Goal: Check status: Check status

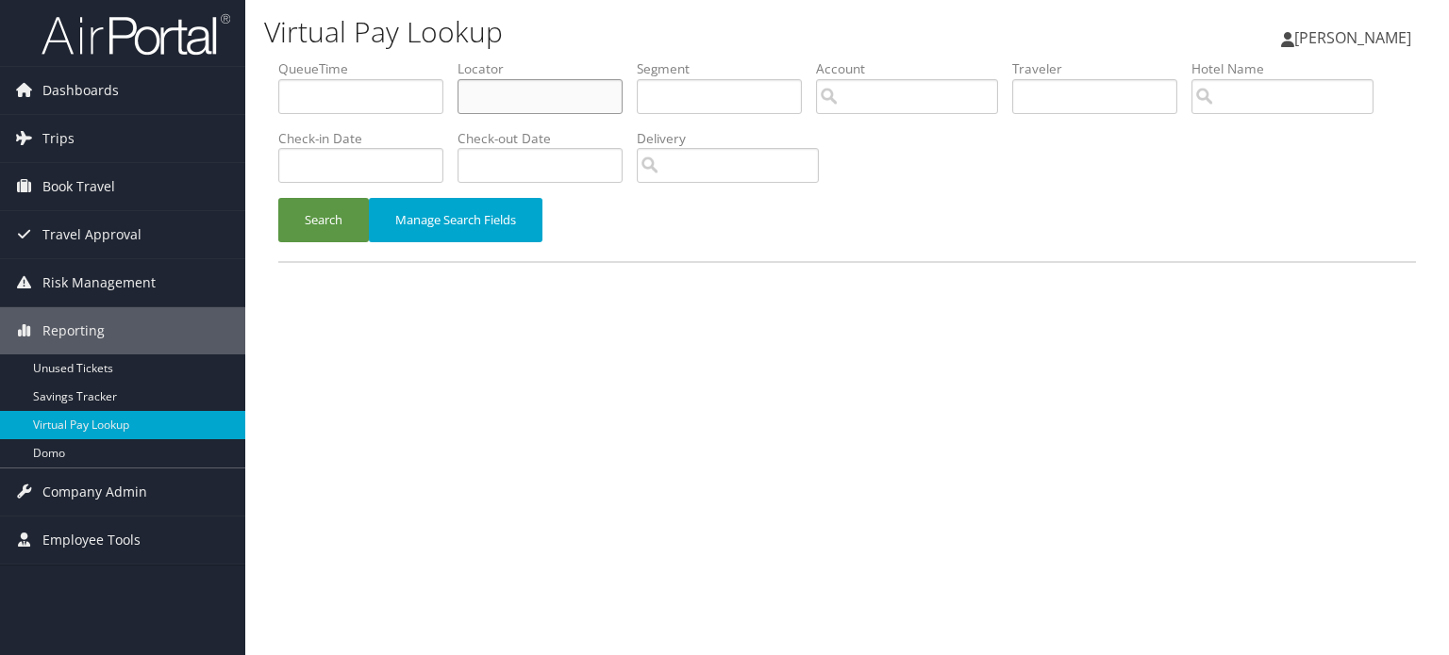
click at [523, 103] on input "text" at bounding box center [539, 96] width 165 height 35
paste input "YWBJSG"
type input "YWBJSG"
click at [346, 222] on button "Search" at bounding box center [323, 220] width 91 height 44
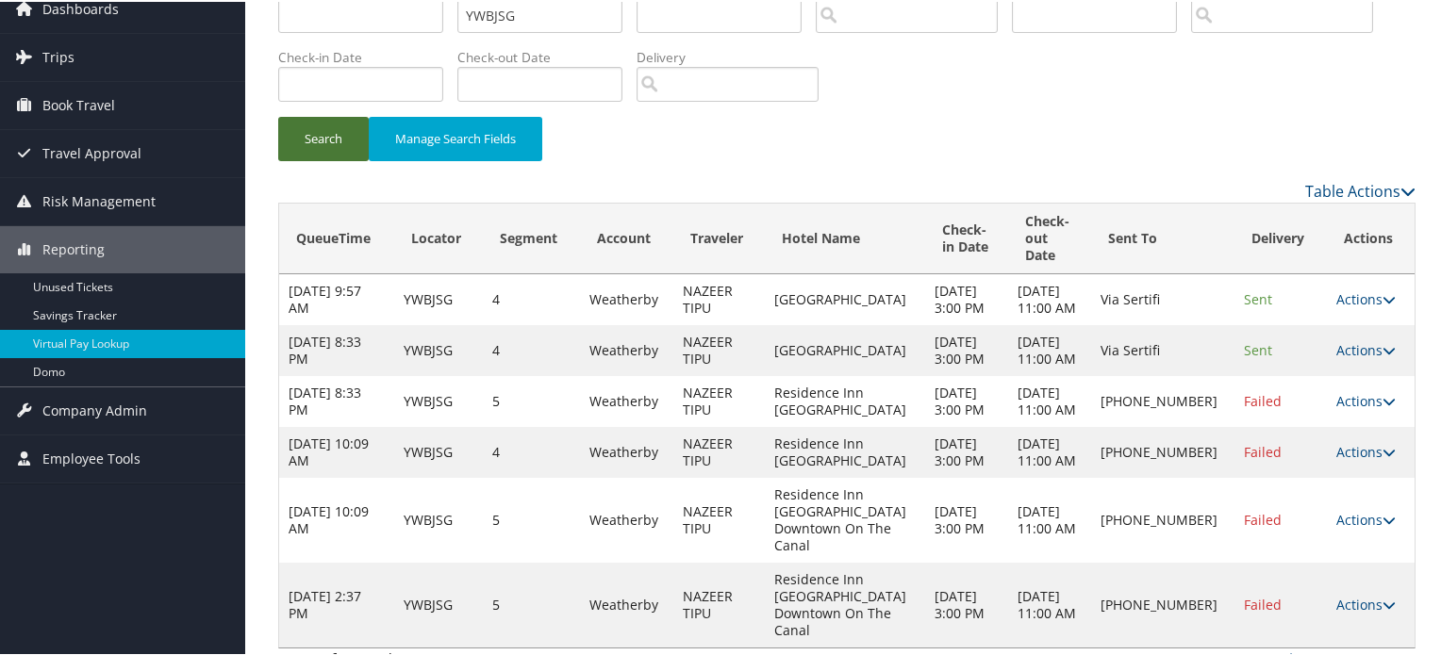
scroll to position [140, 0]
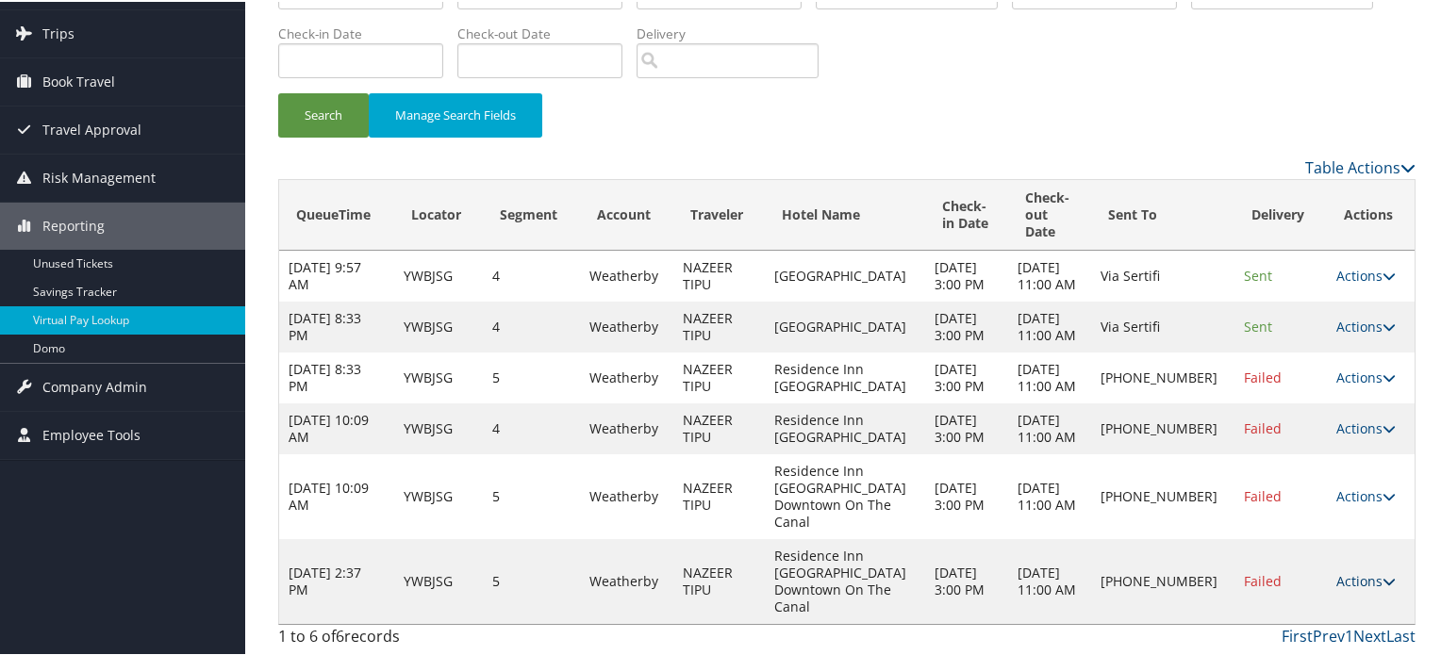
click at [1382, 587] on icon at bounding box center [1388, 579] width 13 height 13
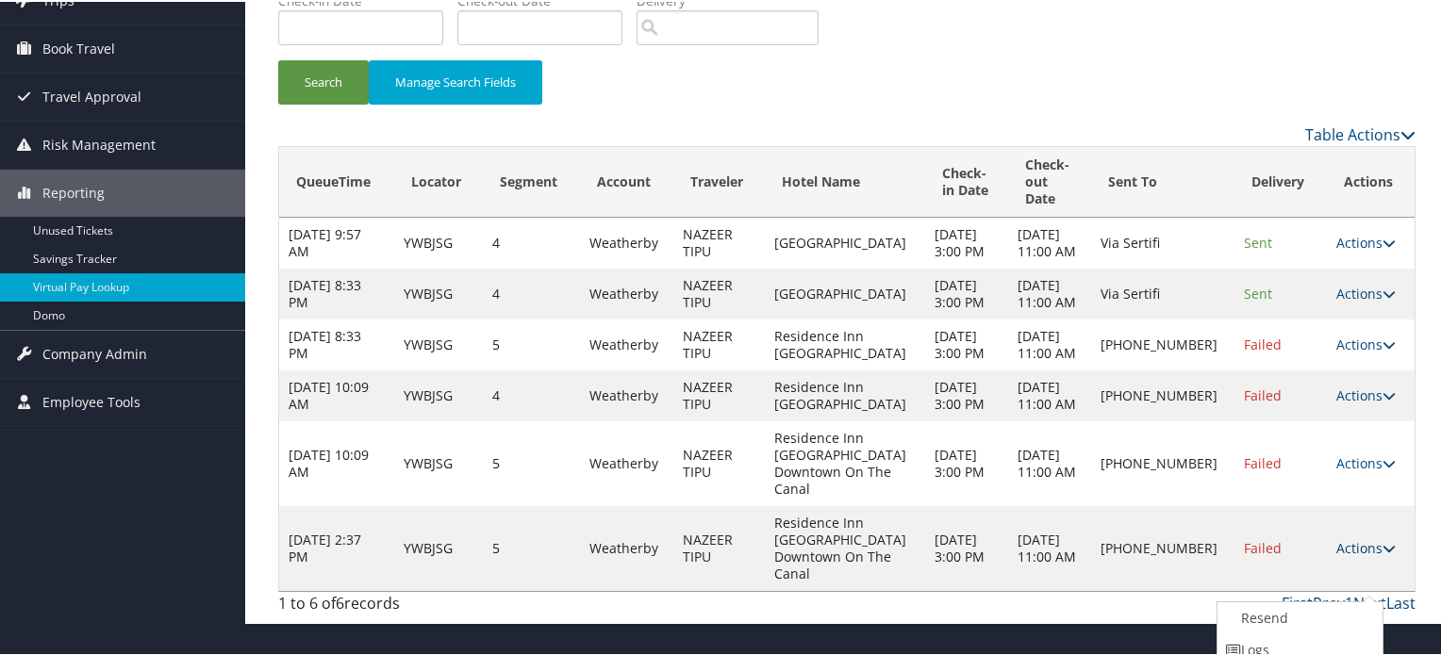
scroll to position [212, 0]
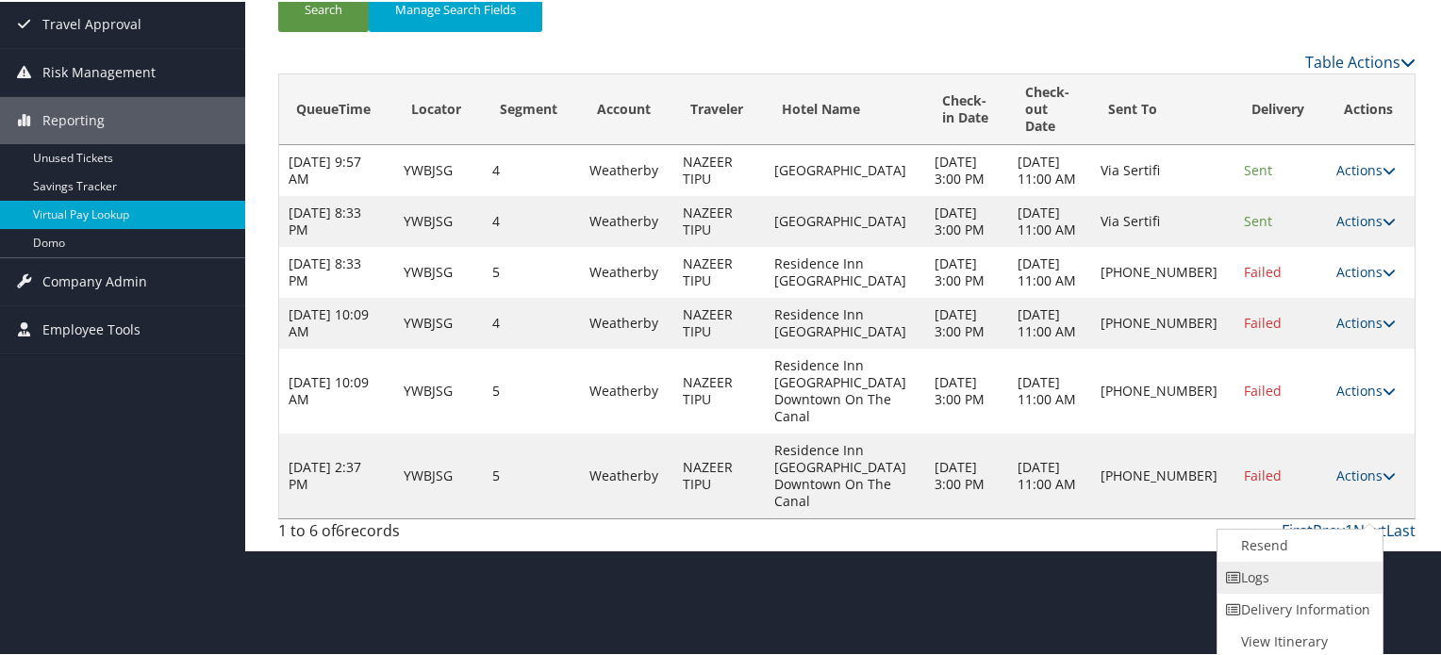
click at [1264, 578] on link "Logs" at bounding box center [1297, 576] width 161 height 32
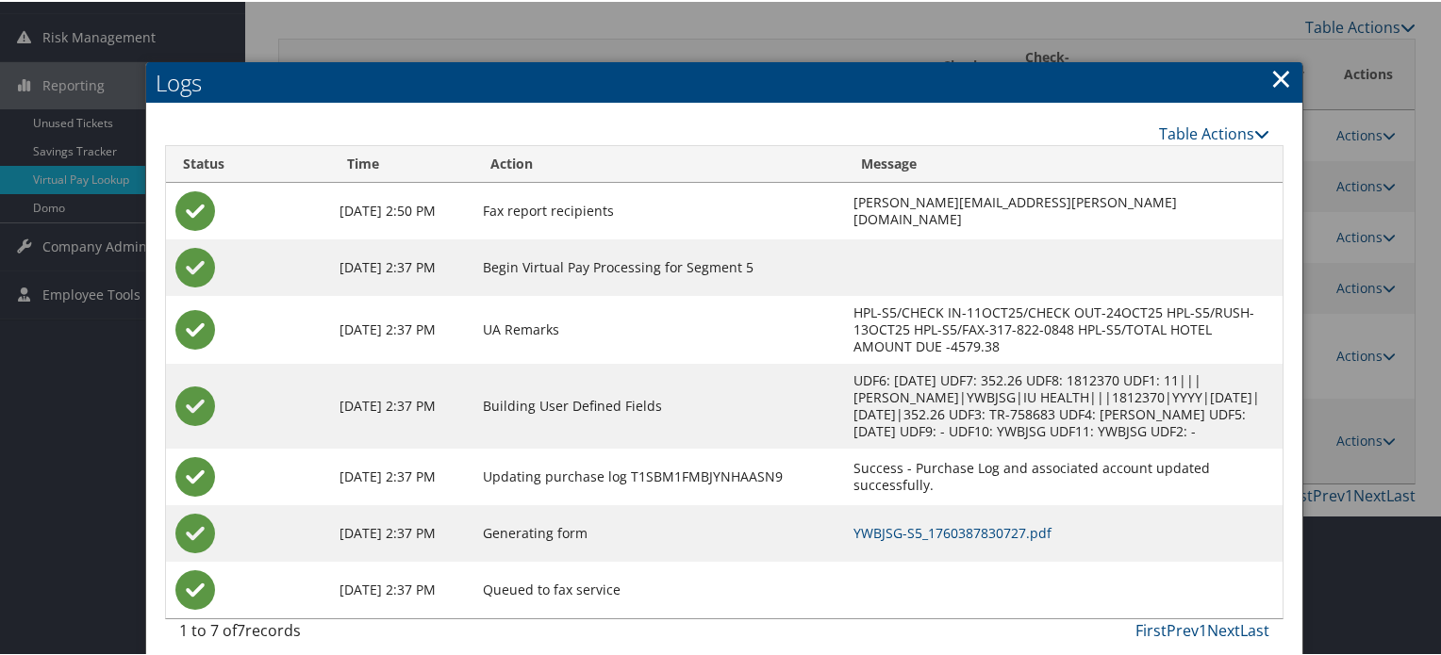
scroll to position [249, 0]
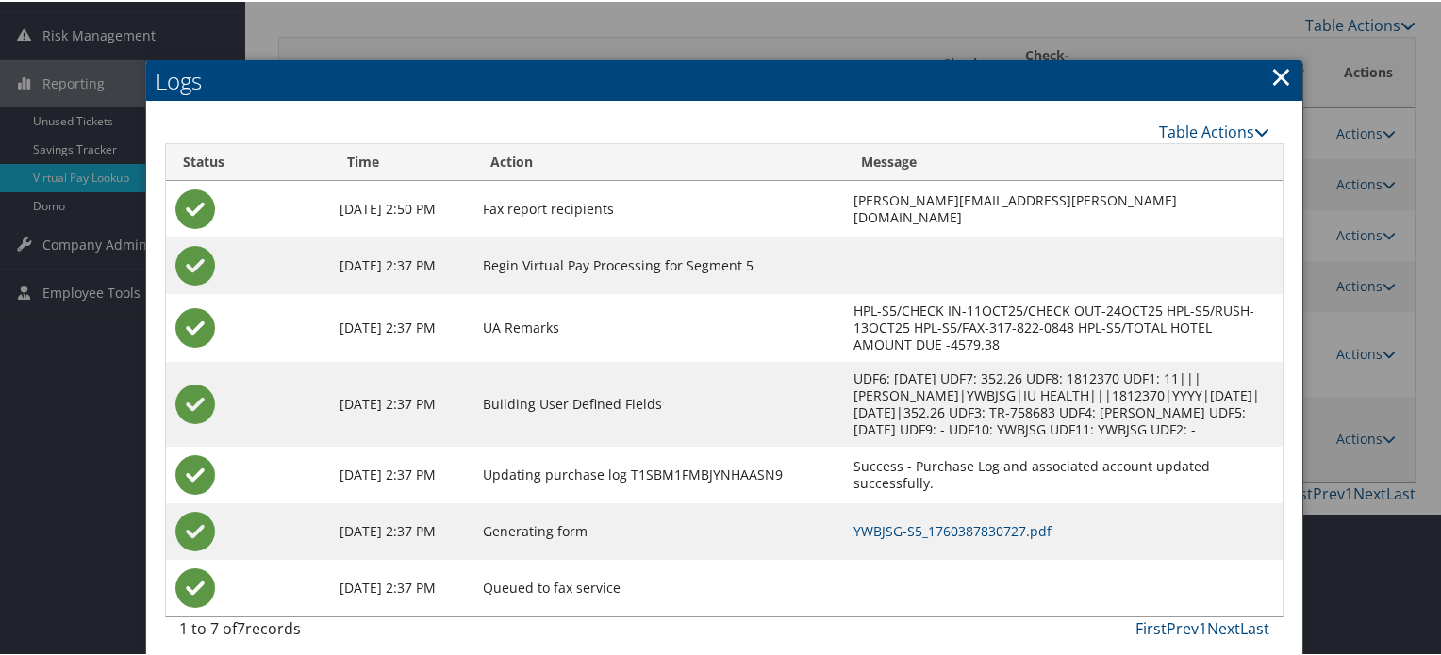
click at [1283, 74] on link "×" at bounding box center [1281, 75] width 22 height 38
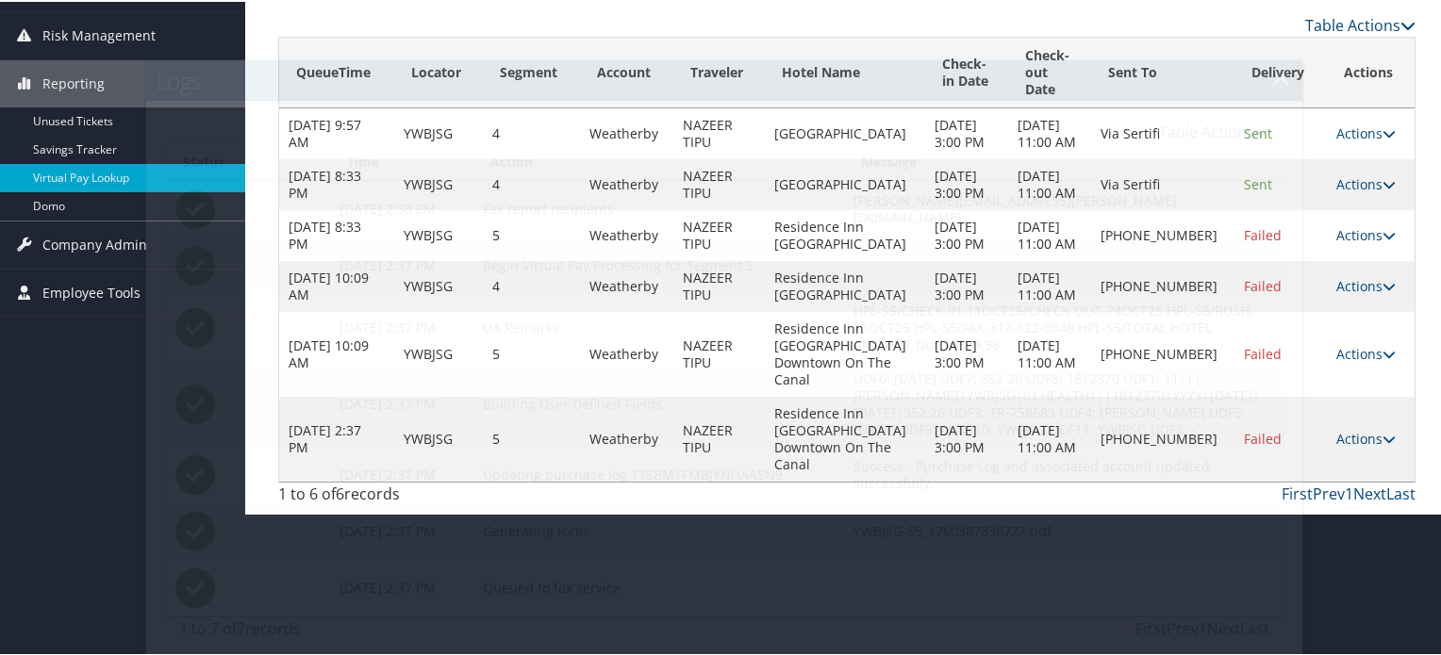
scroll to position [140, 0]
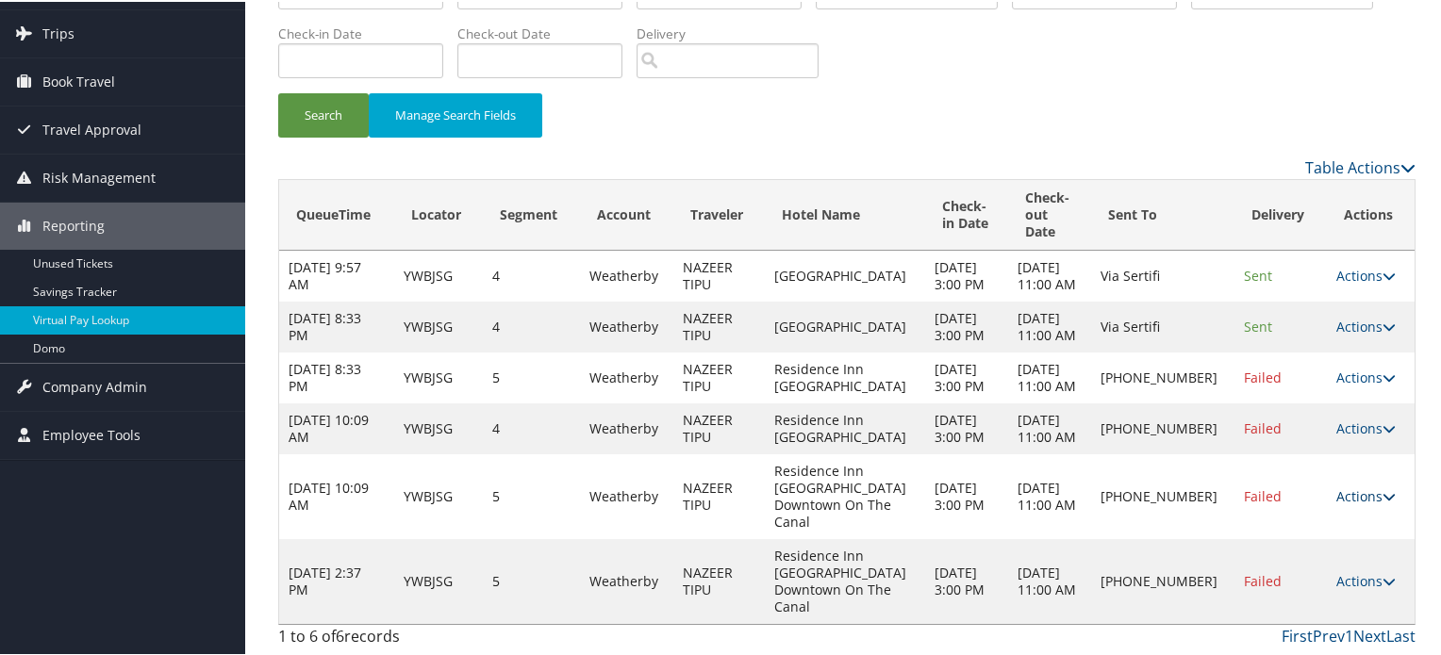
click at [1382, 502] on icon at bounding box center [1388, 494] width 13 height 13
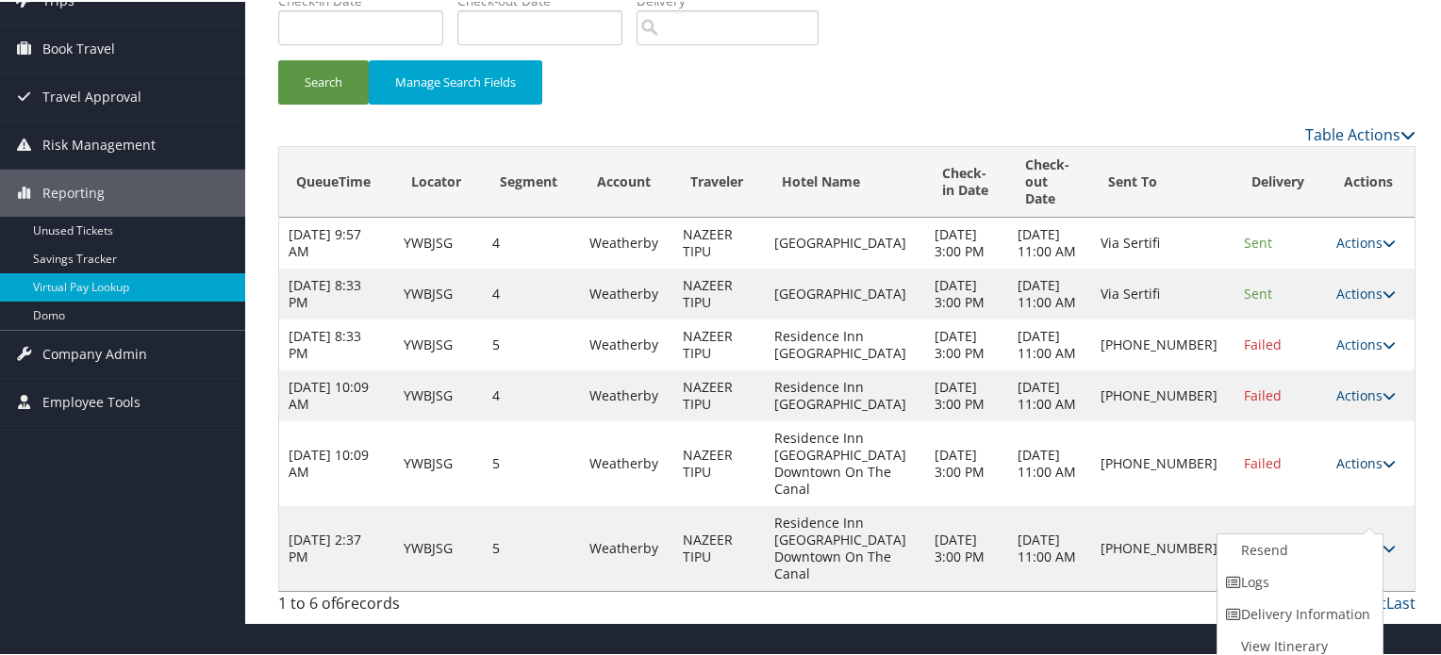
scroll to position [144, 0]
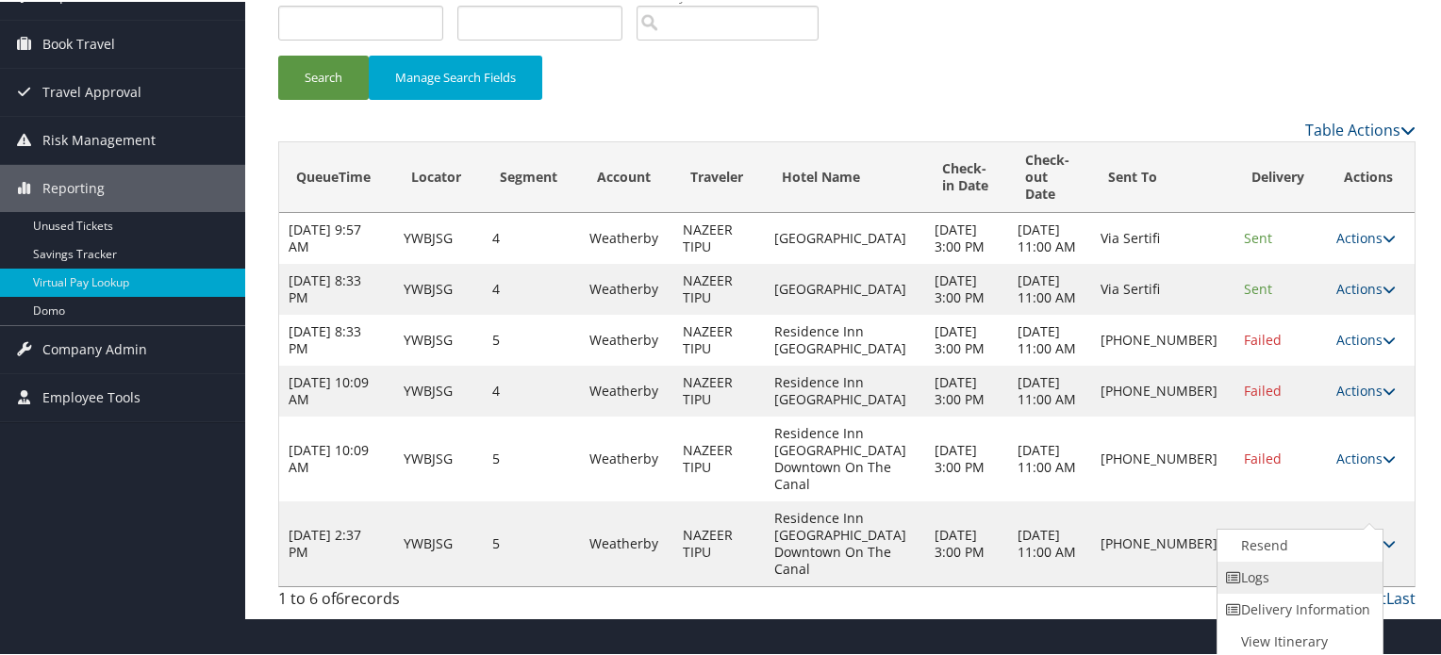
click at [1273, 572] on link "Logs" at bounding box center [1297, 576] width 161 height 32
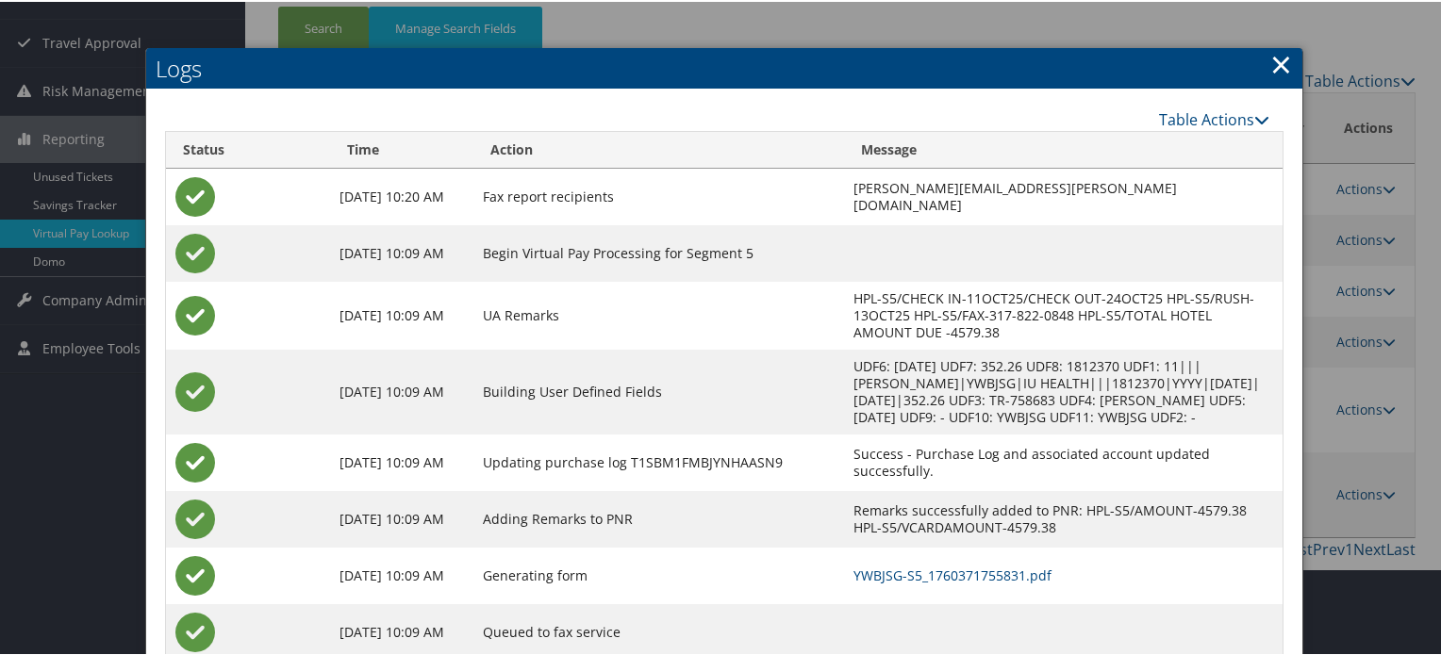
scroll to position [238, 0]
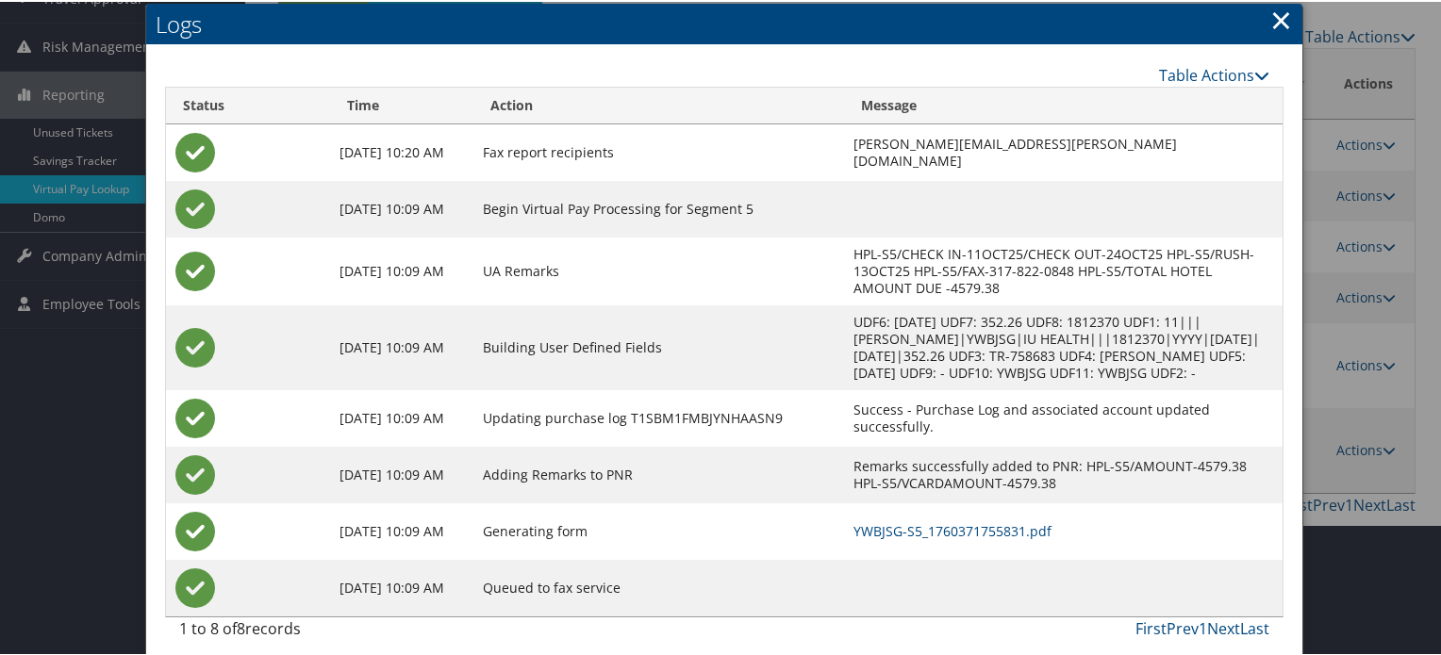
click at [1275, 14] on link "×" at bounding box center [1281, 18] width 22 height 38
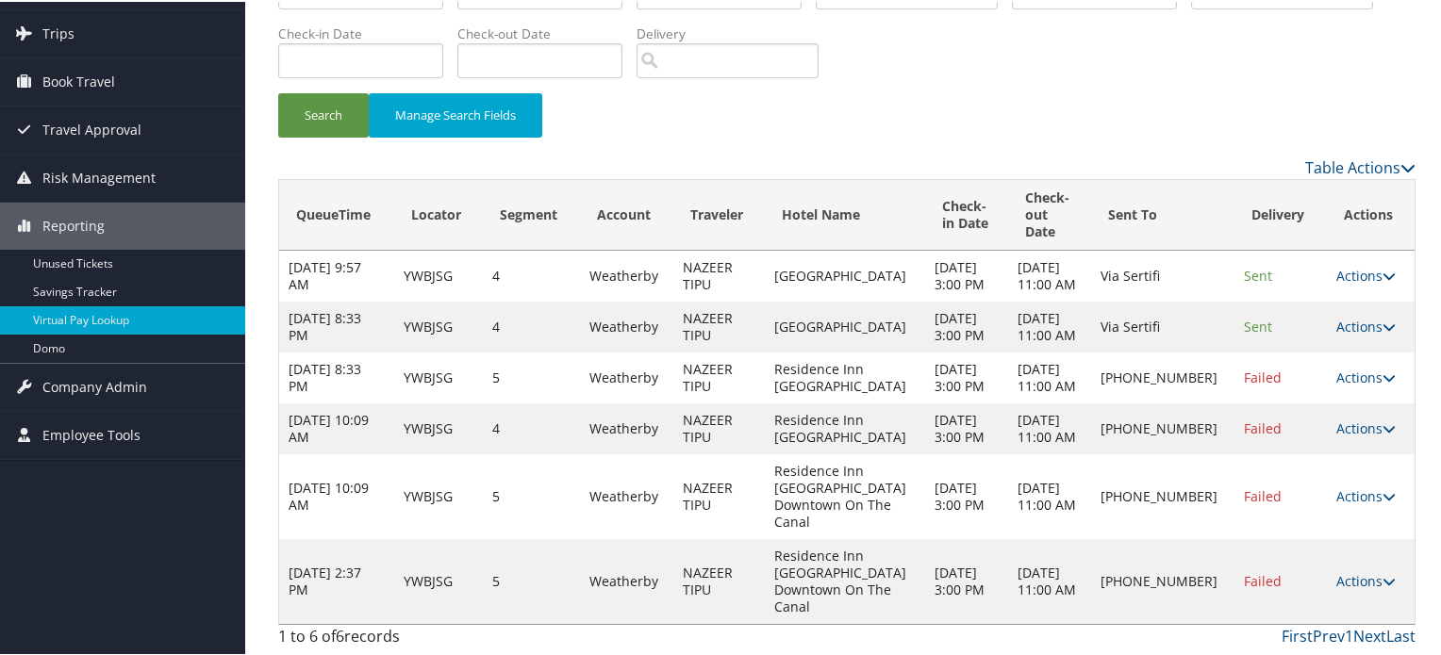
scroll to position [140, 0]
click at [1382, 434] on icon at bounding box center [1388, 427] width 13 height 13
click at [1268, 530] on link "Logs" at bounding box center [1297, 546] width 161 height 32
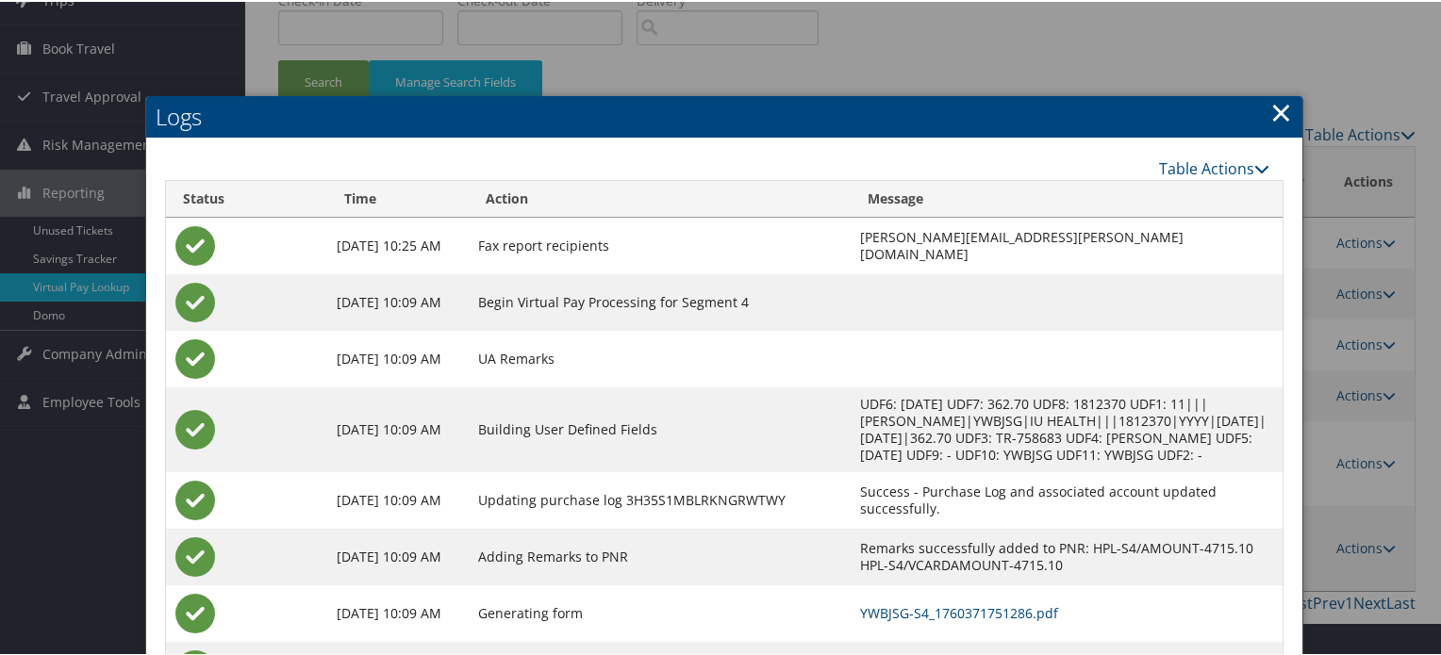
click at [1275, 108] on link "×" at bounding box center [1281, 110] width 22 height 38
